Goal: Communication & Community: Answer question/provide support

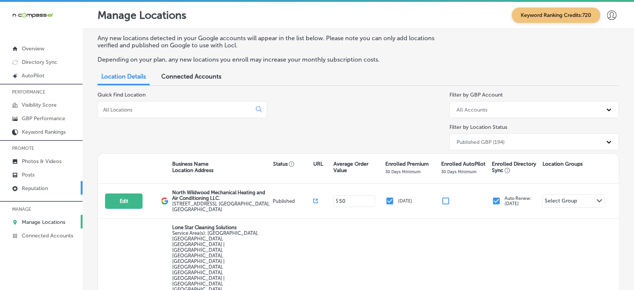
click at [19, 185] on link "Reputation" at bounding box center [41, 188] width 83 height 14
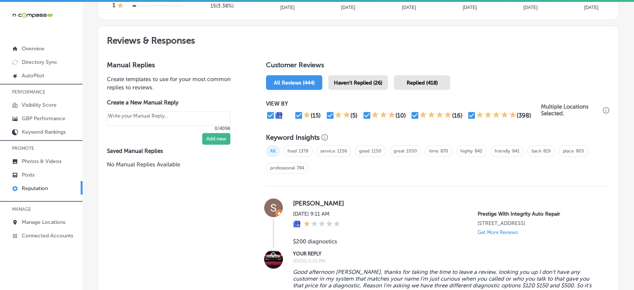
scroll to position [395, 0]
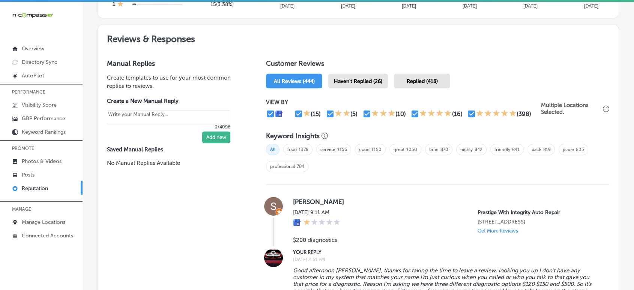
click at [354, 80] on span "Haven't Replied (26)" at bounding box center [358, 81] width 48 height 6
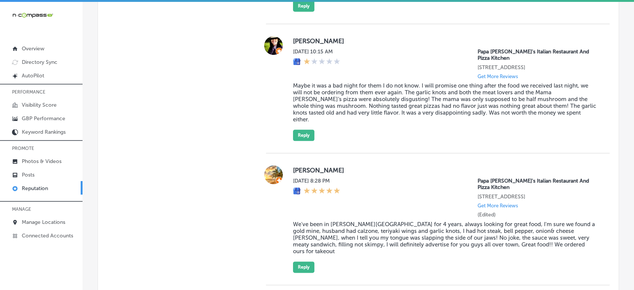
scroll to position [853, 0]
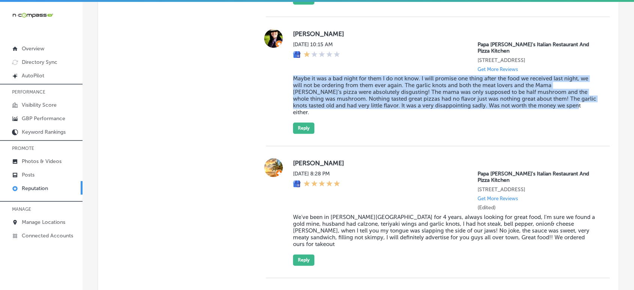
drag, startPoint x: 288, startPoint y: 67, endPoint x: 578, endPoint y: 96, distance: 291.0
click at [578, 96] on div "[PERSON_NAME] [DATE] 10:15 AM Papa [PERSON_NAME]'s Italian Restaurant And Pizza…" at bounding box center [438, 81] width 344 height 105
copy blockquote "Maybe it was a bad night for them I do not know. I will promise one thing after…"
click at [417, 103] on div "[PERSON_NAME] [DATE] 10:15 AM Papa [PERSON_NAME]'s Italian Restaurant And Pizza…" at bounding box center [445, 81] width 305 height 105
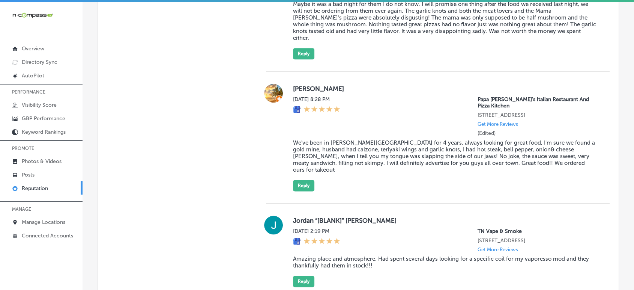
scroll to position [936, 0]
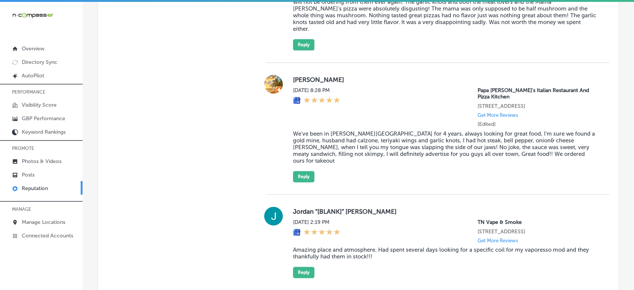
click at [387, 139] on blockquote "We've been in [PERSON_NAME][GEOGRAPHIC_DATA] for 4 years, always looking for gr…" at bounding box center [445, 147] width 305 height 34
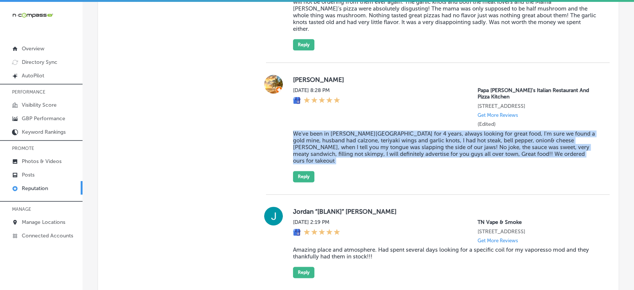
click at [387, 139] on blockquote "We've been in [PERSON_NAME][GEOGRAPHIC_DATA] for 4 years, always looking for gr…" at bounding box center [445, 147] width 305 height 34
copy blockquote "We've been in [PERSON_NAME][GEOGRAPHIC_DATA] for 4 years, always looking for gr…"
click at [324, 130] on blockquote "We've been in [PERSON_NAME][GEOGRAPHIC_DATA] for 4 years, always looking for gr…" at bounding box center [445, 147] width 305 height 34
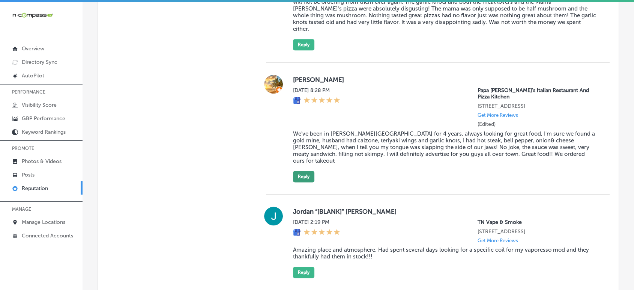
click at [298, 171] on button "Reply" at bounding box center [303, 176] width 21 height 11
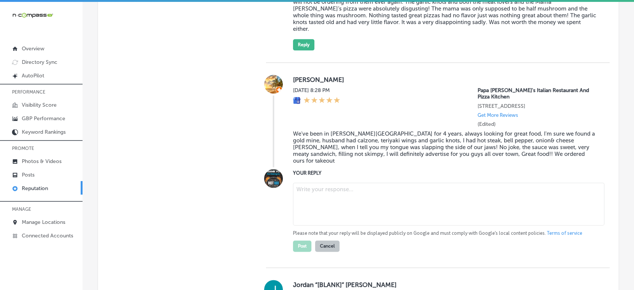
type textarea "x"
click at [327, 182] on textarea at bounding box center [448, 203] width 311 height 43
paste textarea "Thank you so much for the fantastic 5-star review! We're thrilled to hear that …"
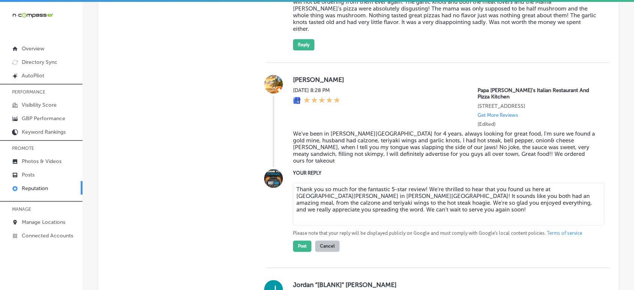
click at [424, 182] on textarea "Thank you so much for the fantastic 5-star review! We're thrilled to hear that …" at bounding box center [448, 203] width 311 height 43
type textarea "Thank you so much for the fantastic 5-star review, [PERSON_NAME]! We're thrille…"
click at [300, 240] on button "Post" at bounding box center [302, 245] width 18 height 11
type textarea "x"
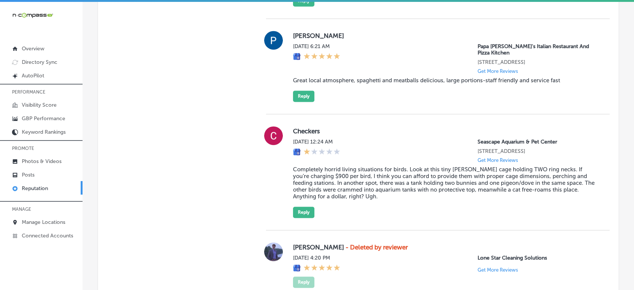
scroll to position [1062, 0]
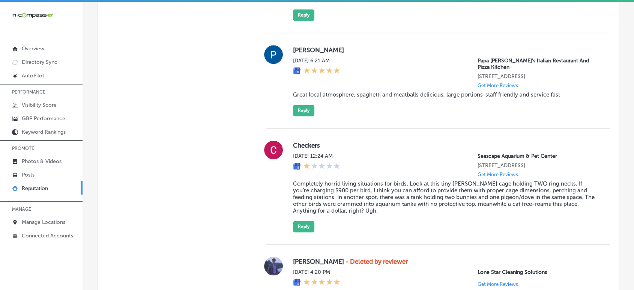
click at [377, 91] on blockquote "Great local atmosphere, spaghetti and meatballs delicious, large portions-staff…" at bounding box center [445, 94] width 305 height 7
click at [383, 91] on blockquote "Great local atmosphere, spaghetti and meatballs delicious, large portions-staff…" at bounding box center [445, 94] width 305 height 7
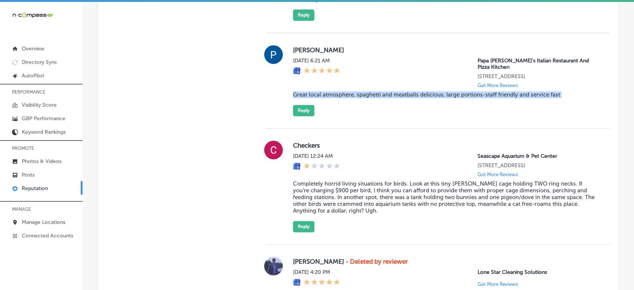
click at [383, 91] on blockquote "Great local atmosphere, spaghetti and meatballs delicious, large portions-staff…" at bounding box center [445, 94] width 305 height 7
copy blockquote "Great local atmosphere, spaghetti and meatballs delicious, large portions-staff…"
click at [300, 105] on button "Reply" at bounding box center [303, 110] width 21 height 11
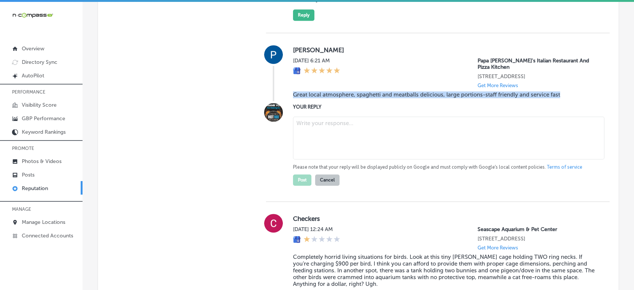
click at [344, 95] on div "[PERSON_NAME] [DATE] 6:21 AM Papa [PERSON_NAME]'s Italian Restaurant And Pizza …" at bounding box center [445, 73] width 305 height 56
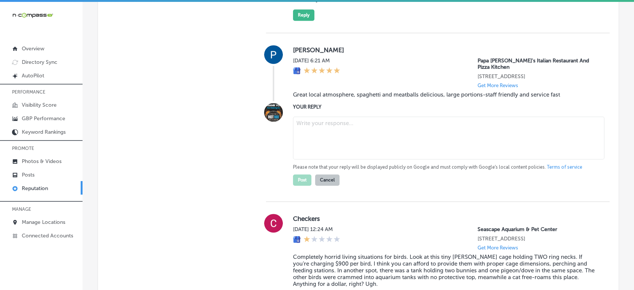
click at [345, 119] on textarea at bounding box center [448, 137] width 311 height 43
paste textarea "Thank you for the wonderful 5-star review! We're thrilled to hear you enjoyed t…"
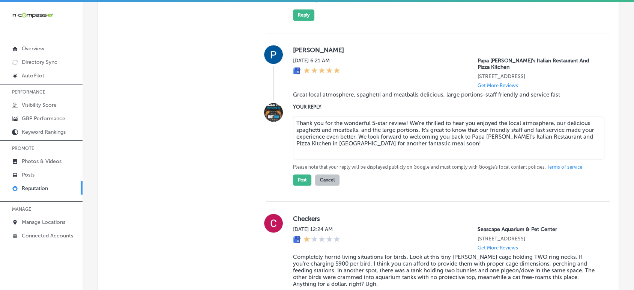
click at [402, 116] on textarea "Thank you for the wonderful 5-star review! We're thrilled to hear you enjoyed t…" at bounding box center [448, 137] width 311 height 43
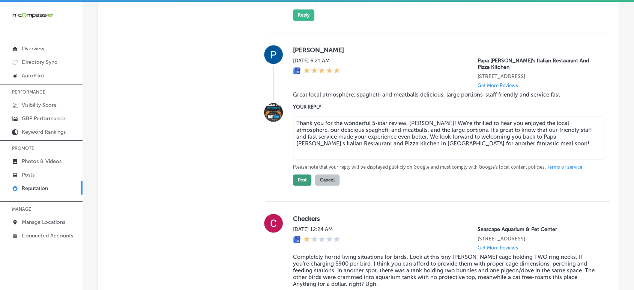
type textarea "Thank you for the wonderful 5-star review, [PERSON_NAME]! We're thrilled to hea…"
click at [297, 174] on button "Post" at bounding box center [302, 179] width 18 height 11
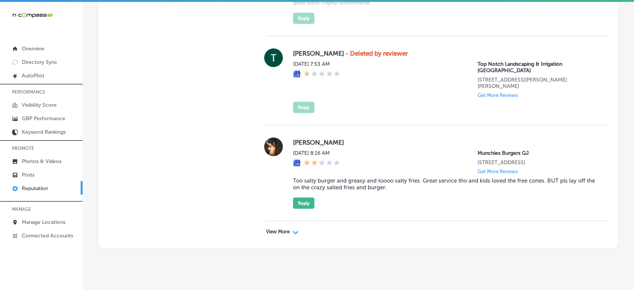
scroll to position [2075, 0]
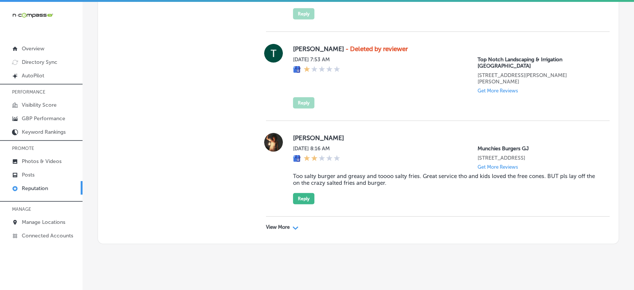
click at [288, 224] on p "View More" at bounding box center [278, 227] width 24 height 6
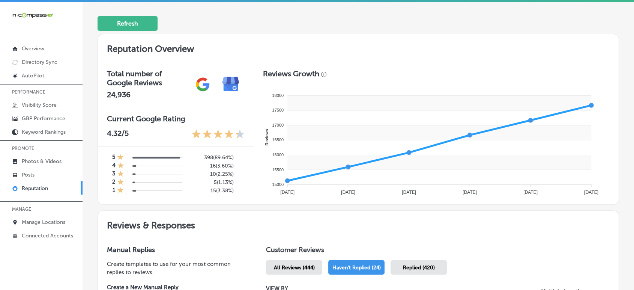
scroll to position [249, 0]
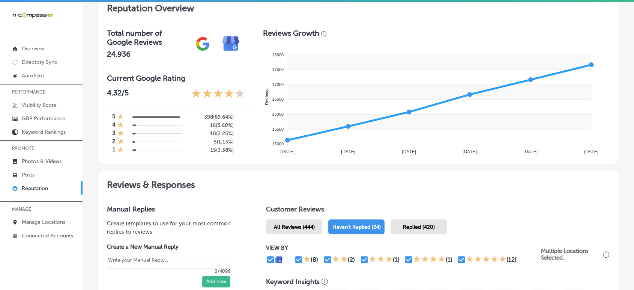
click at [303, 227] on span "All Reviews (444)" at bounding box center [293, 227] width 41 height 6
type textarea "x"
